Goal: Information Seeking & Learning: Learn about a topic

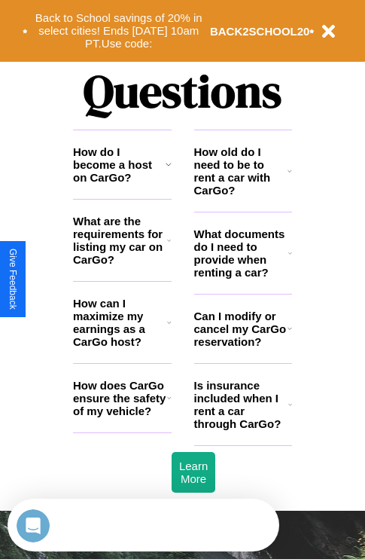
scroll to position [1825, 0]
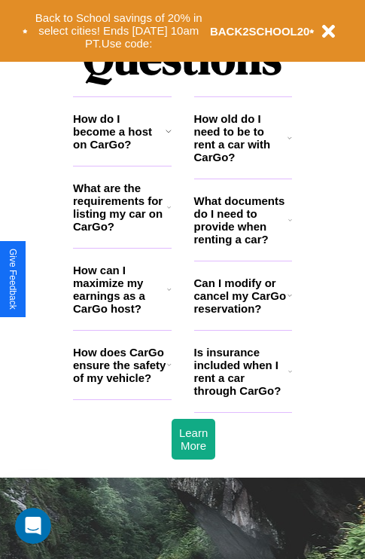
click at [290, 226] on icon at bounding box center [290, 220] width 4 height 12
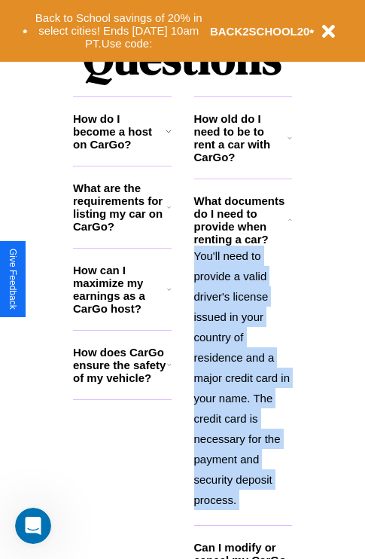
click at [242, 376] on p "You'll need to provide a valid driver's license issued in your country of resid…" at bounding box center [243, 377] width 99 height 264
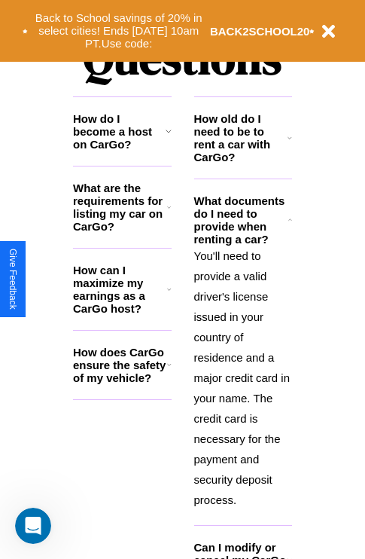
click at [242, 162] on h3 "How old do I need to be to rent a car with CarGo?" at bounding box center [241, 137] width 94 height 51
click at [169, 370] on icon at bounding box center [169, 364] width 5 height 12
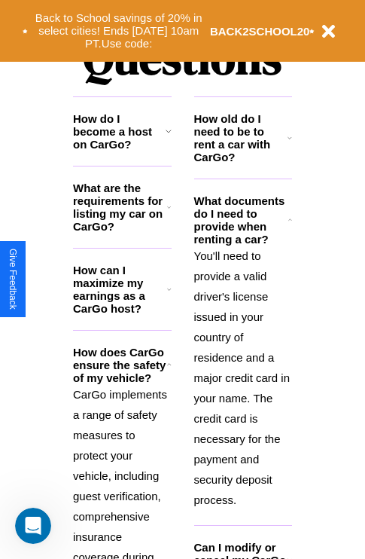
click at [242, 162] on h3 "How old do I need to be to rent a car with CarGo?" at bounding box center [241, 137] width 94 height 51
click at [122, 151] on h3 "How do I become a host on CarGo?" at bounding box center [119, 131] width 93 height 38
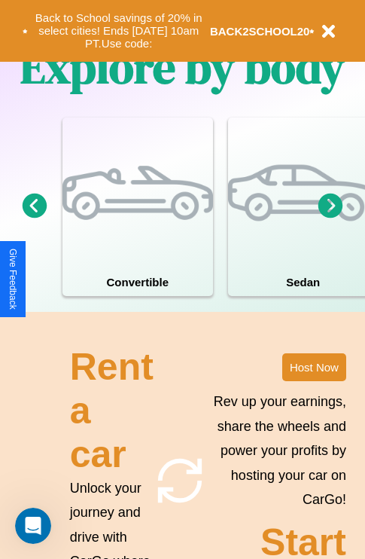
scroll to position [968, 0]
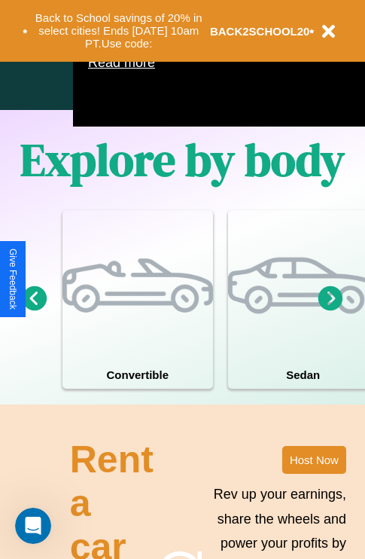
click at [331, 310] on icon at bounding box center [331, 297] width 25 height 25
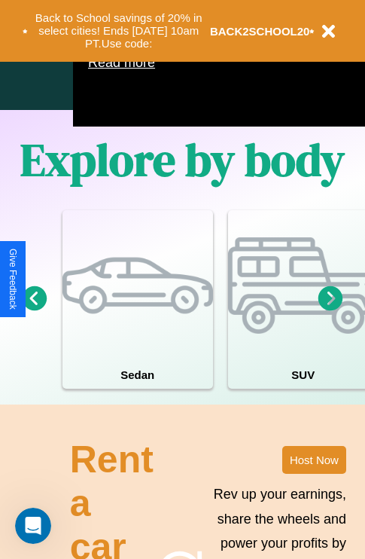
click at [331, 310] on icon at bounding box center [331, 297] width 25 height 25
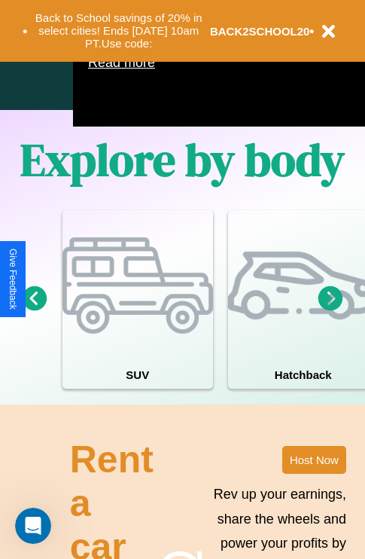
click at [331, 310] on icon at bounding box center [331, 297] width 25 height 25
